Goal: Information Seeking & Learning: Learn about a topic

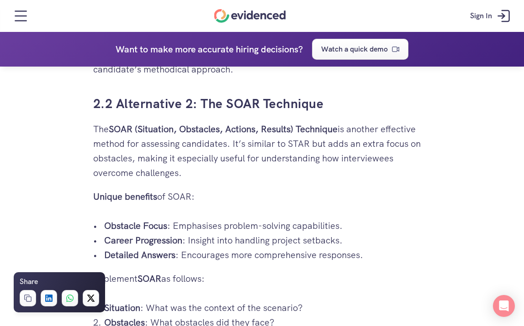
scroll to position [1834, 0]
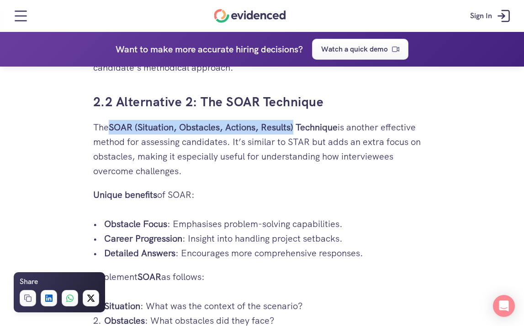
drag, startPoint x: 112, startPoint y: 129, endPoint x: 296, endPoint y: 131, distance: 184.0
click at [296, 131] on strong "SOAR (Situation, Obstacles, Actions, Results) Technique" at bounding box center [223, 127] width 229 height 12
copy strong "SOAR (Situation, Obstacles, Actions, Results)"
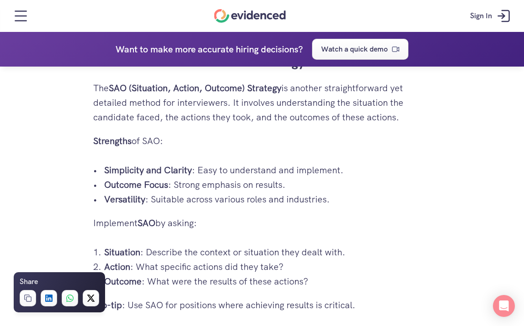
scroll to position [2787, 0]
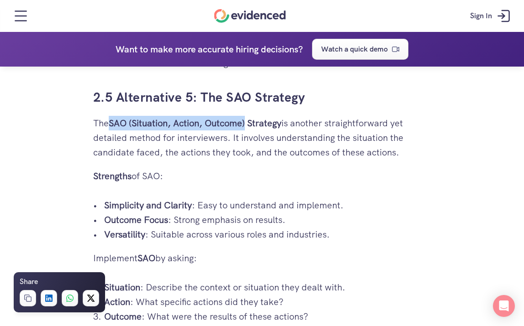
drag, startPoint x: 111, startPoint y: 121, endPoint x: 248, endPoint y: 122, distance: 136.5
click at [248, 122] on strong "SAO (Situation, Action, Outcome) Strategy" at bounding box center [195, 123] width 173 height 12
copy strong "SAO (Situation, Action, Outcome)"
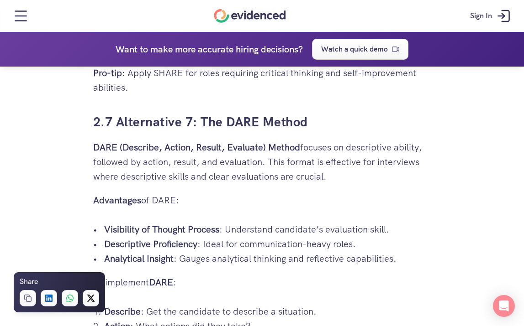
scroll to position [3364, 0]
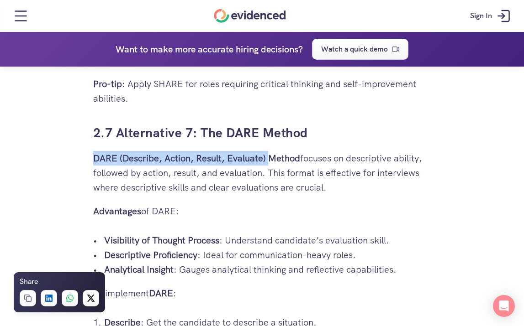
drag, startPoint x: 89, startPoint y: 158, endPoint x: 268, endPoint y: 159, distance: 179.0
copy strong "DARE (Describe, Action, Result, Evaluate)"
